Goal: Task Accomplishment & Management: Complete application form

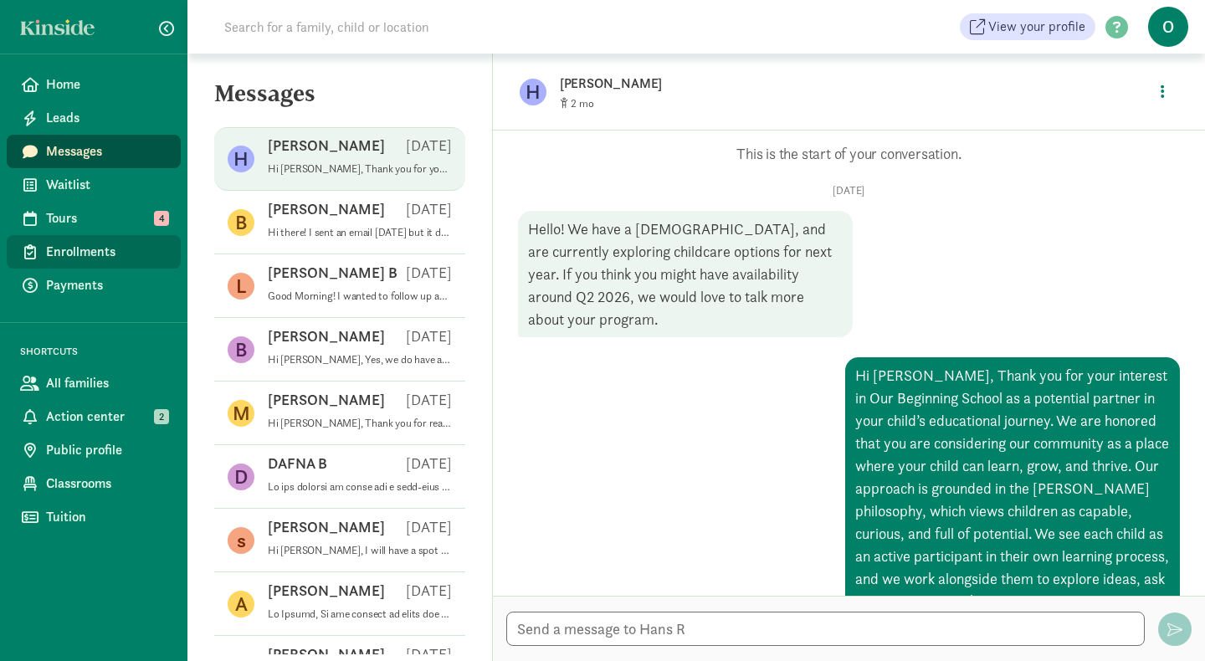
scroll to position [224, 0]
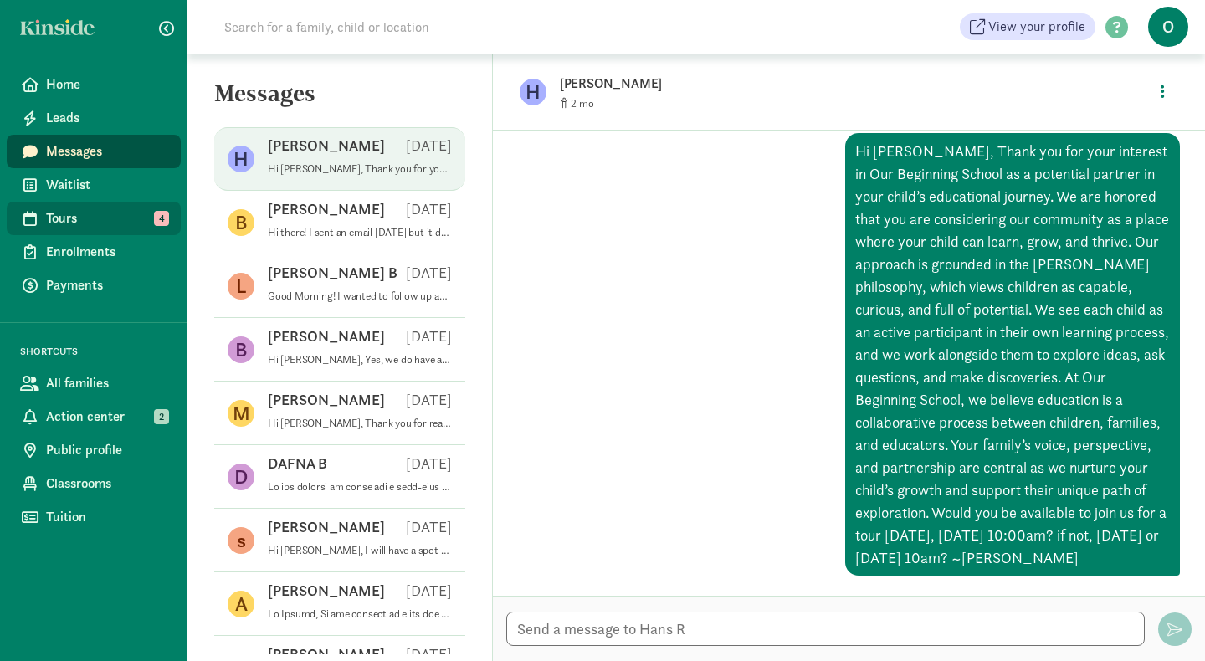
click at [86, 216] on span "Tours" at bounding box center [106, 218] width 121 height 20
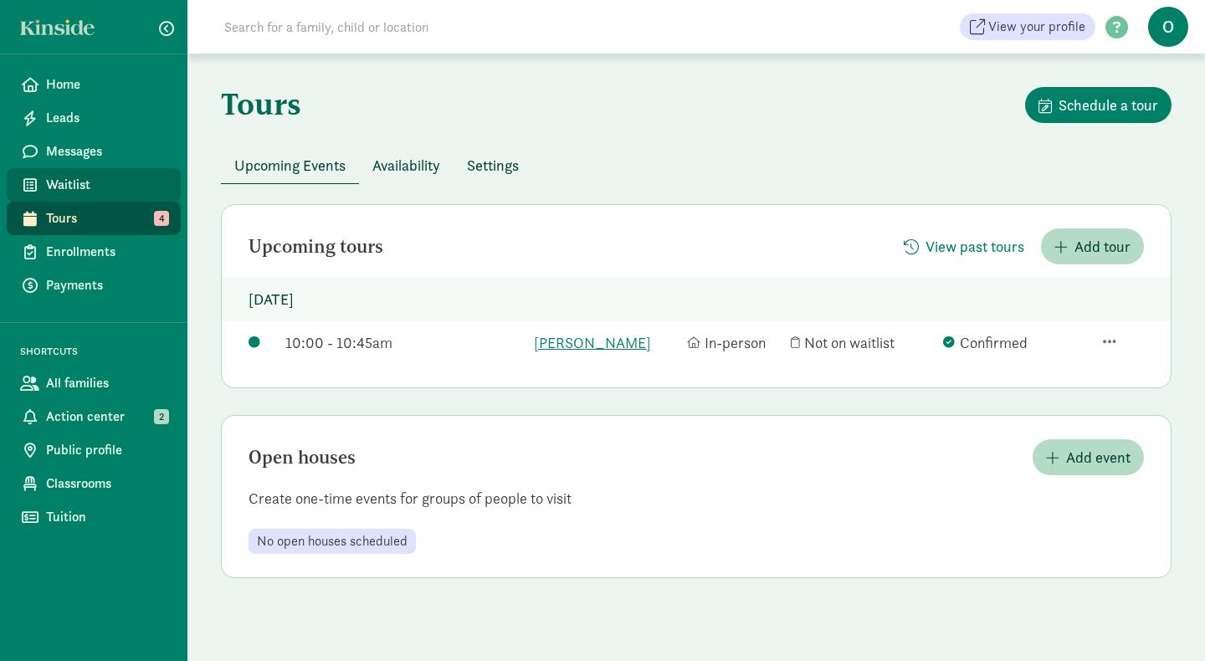
click at [79, 187] on span "Waitlist" at bounding box center [106, 185] width 121 height 20
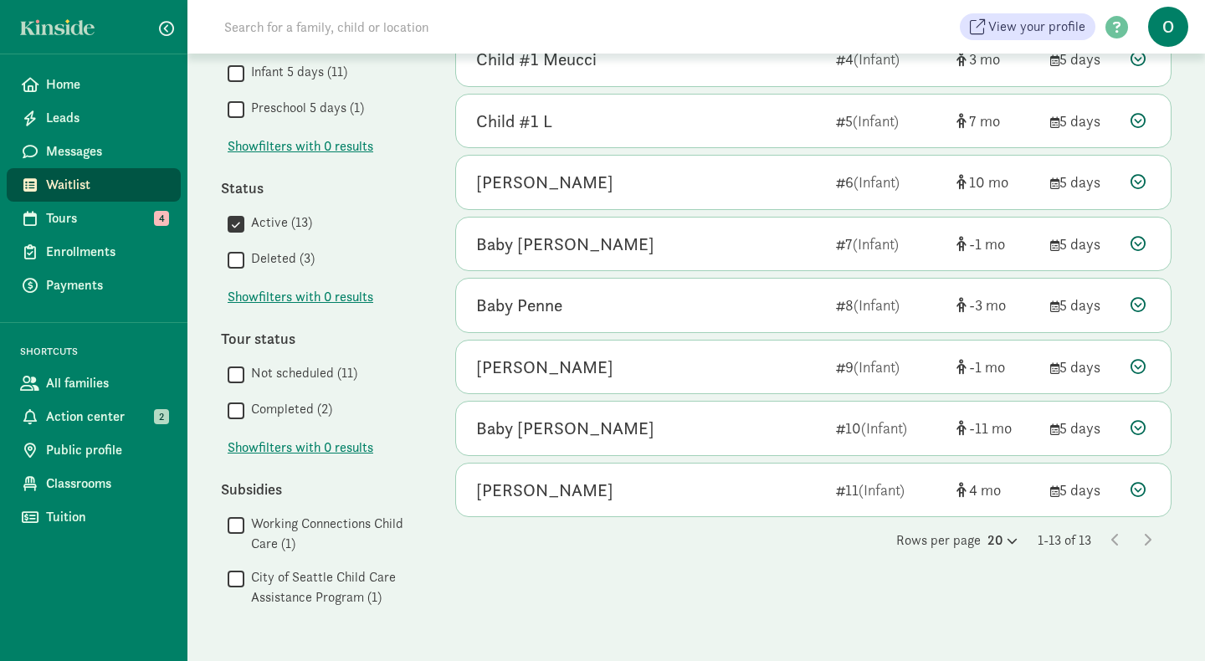
scroll to position [481, 0]
